Goal: Find contact information: Find contact information

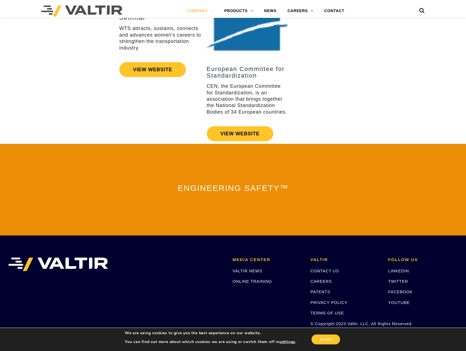
scroll to position [1125, 0]
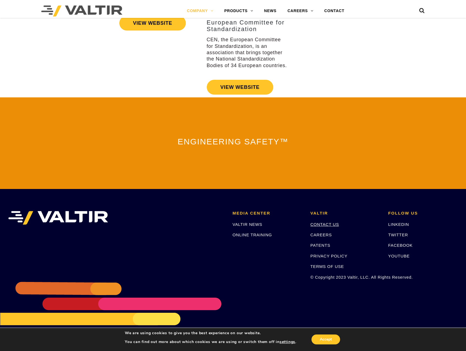
click at [331, 222] on link "CONTACT US" at bounding box center [324, 224] width 29 height 5
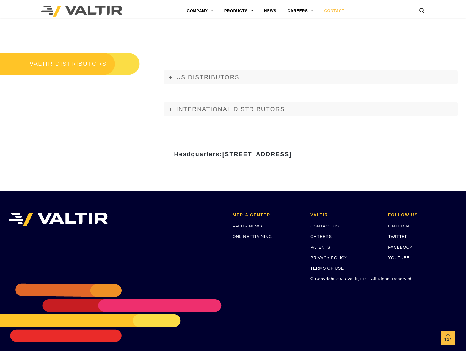
scroll to position [639, 0]
